Goal: Information Seeking & Learning: Compare options

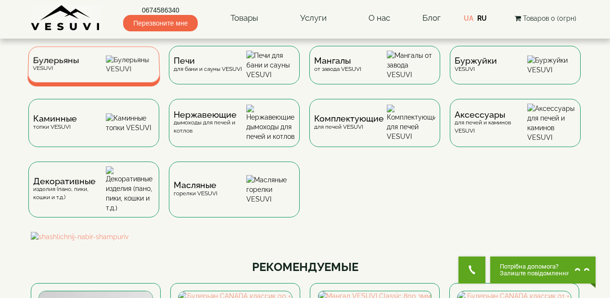
click at [94, 70] on div "Булерьяны VESUVI" at bounding box center [93, 64] width 133 height 36
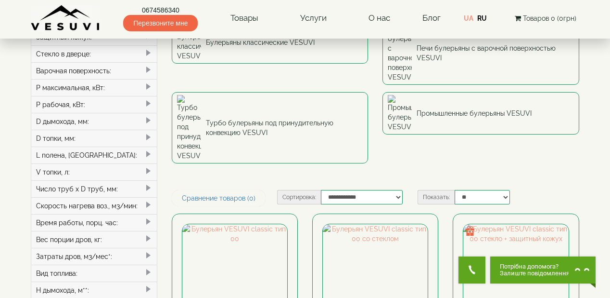
scroll to position [116, 0]
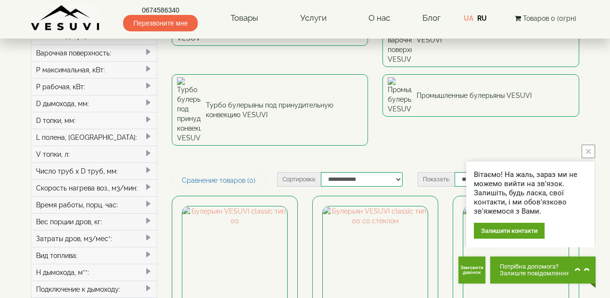
click at [588, 149] on icon "close button" at bounding box center [588, 151] width 5 height 5
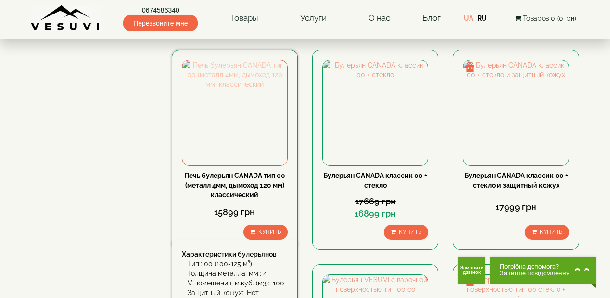
scroll to position [347, 0]
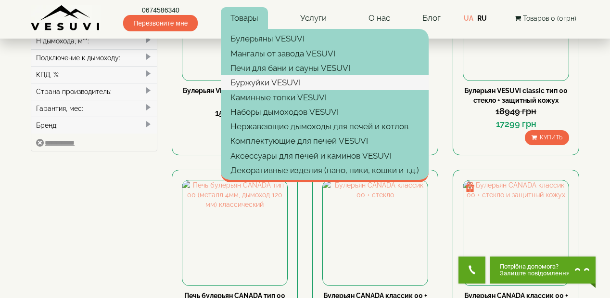
click at [258, 81] on link "Буржуйки VESUVI" at bounding box center [325, 82] width 208 height 14
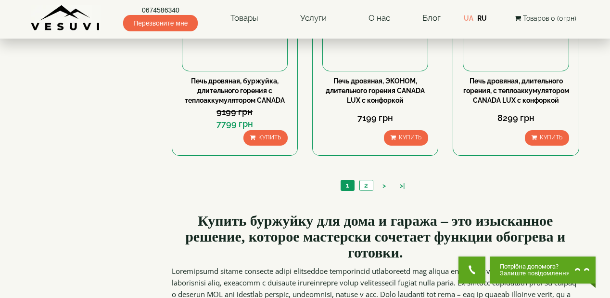
scroll to position [1040, 0]
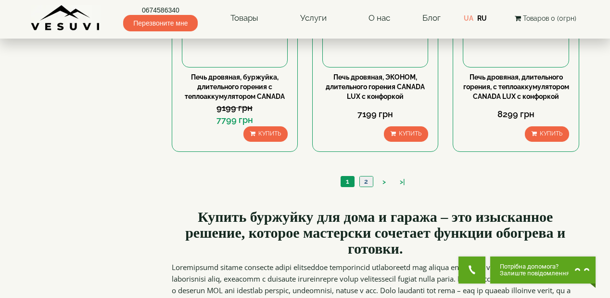
click at [365, 186] on link "2" at bounding box center [366, 181] width 13 height 10
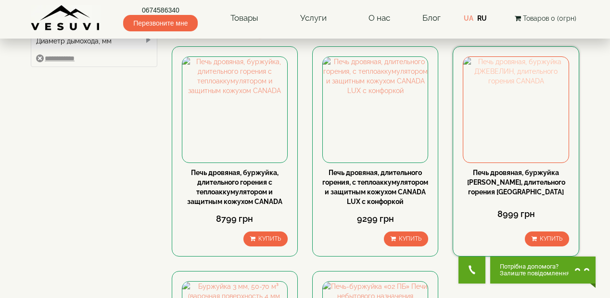
scroll to position [116, 0]
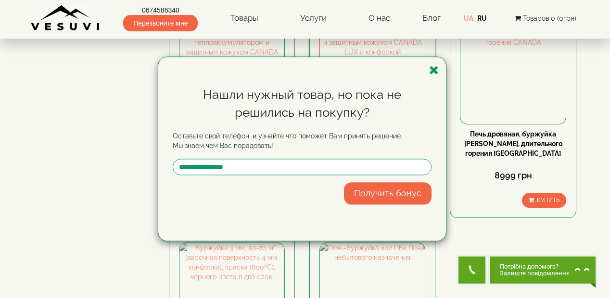
click at [437, 70] on icon "button" at bounding box center [434, 70] width 10 height 12
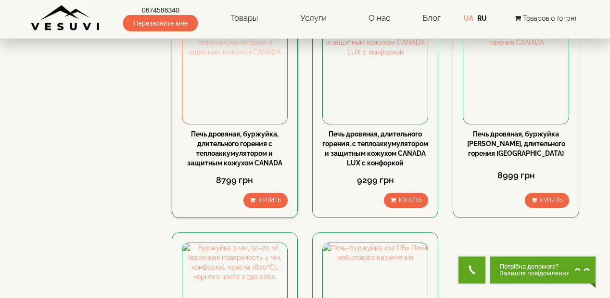
scroll to position [0, 0]
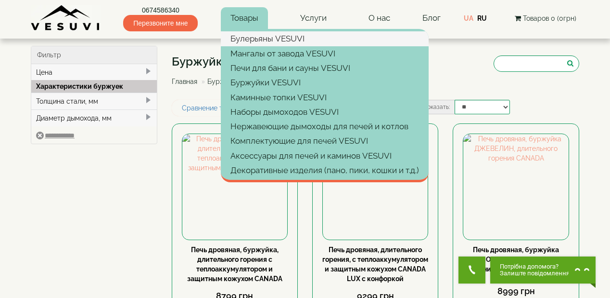
click at [256, 39] on link "Булерьяны VESUVI" at bounding box center [325, 38] width 208 height 14
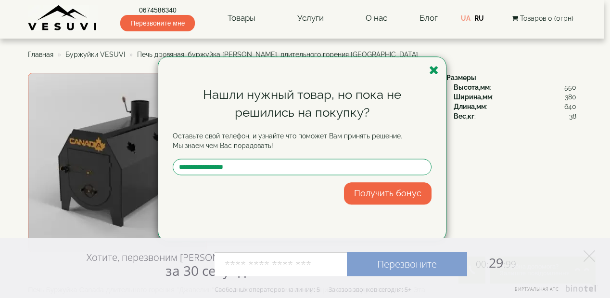
click at [439, 71] on div "Нашли нужный товар, но пока не решились на покупку? Оставьте свой телефон, и уз…" at bounding box center [302, 148] width 288 height 183
click at [435, 71] on icon "button" at bounding box center [434, 70] width 10 height 12
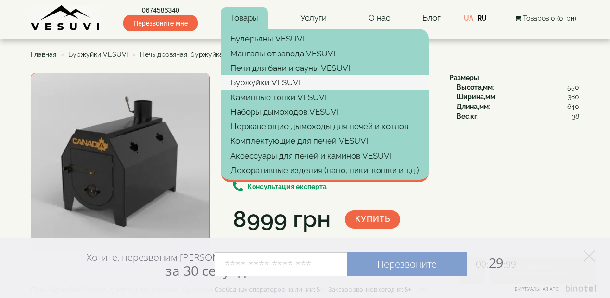
click at [257, 79] on link "Буржуйки VESUVI" at bounding box center [325, 82] width 208 height 14
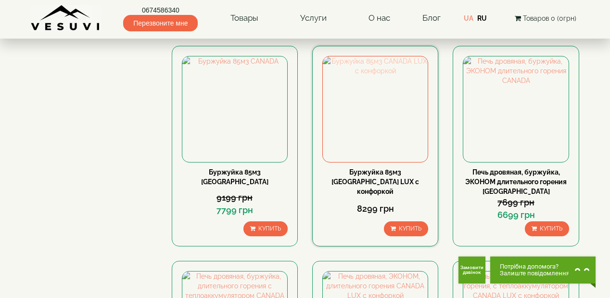
scroll to position [732, 0]
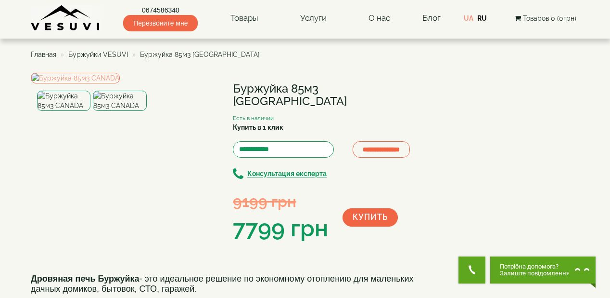
scroll to position [39, 0]
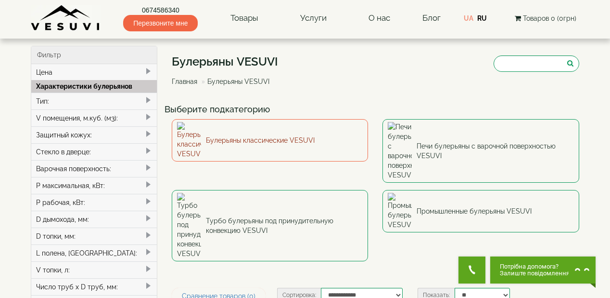
click at [318, 134] on link "Булерьяны классические VESUVI" at bounding box center [270, 140] width 197 height 42
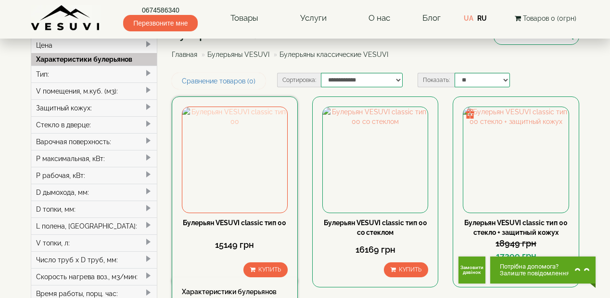
scroll to position [77, 0]
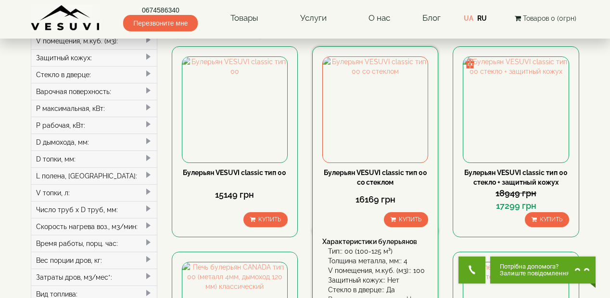
click at [393, 171] on link "Булерьян VESUVI classic тип 00 со стеклом" at bounding box center [376, 176] width 104 height 17
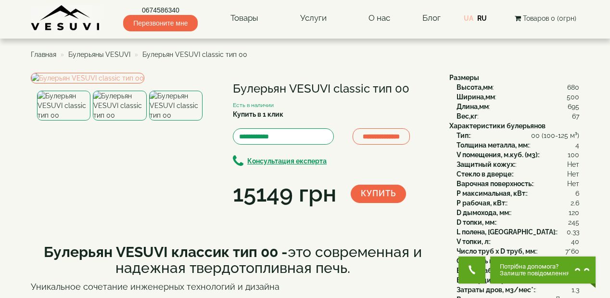
click at [470, 19] on link "UA" at bounding box center [469, 18] width 10 height 8
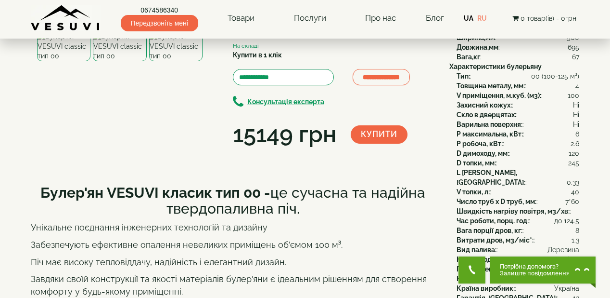
scroll to position [77, 0]
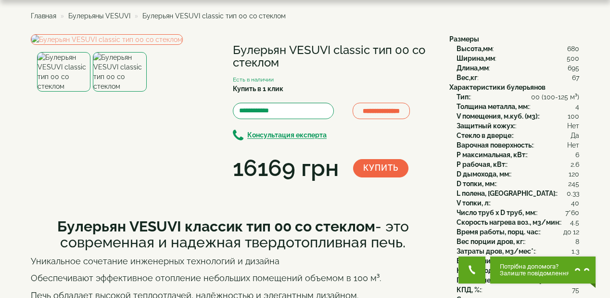
scroll to position [77, 0]
